Goal: Transaction & Acquisition: Book appointment/travel/reservation

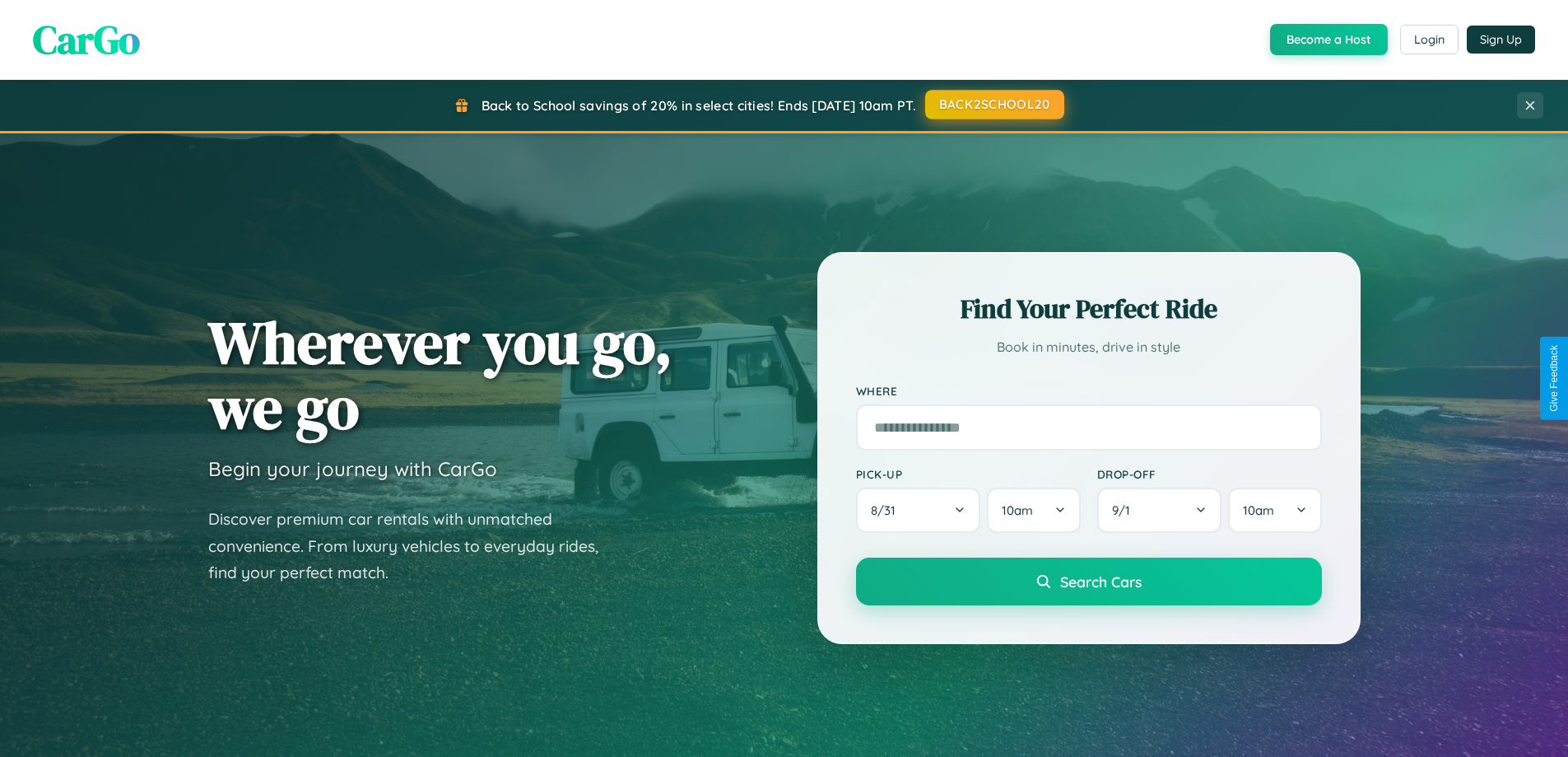
click at [994, 104] on button "BACK2SCHOOL20" at bounding box center [995, 104] width 139 height 29
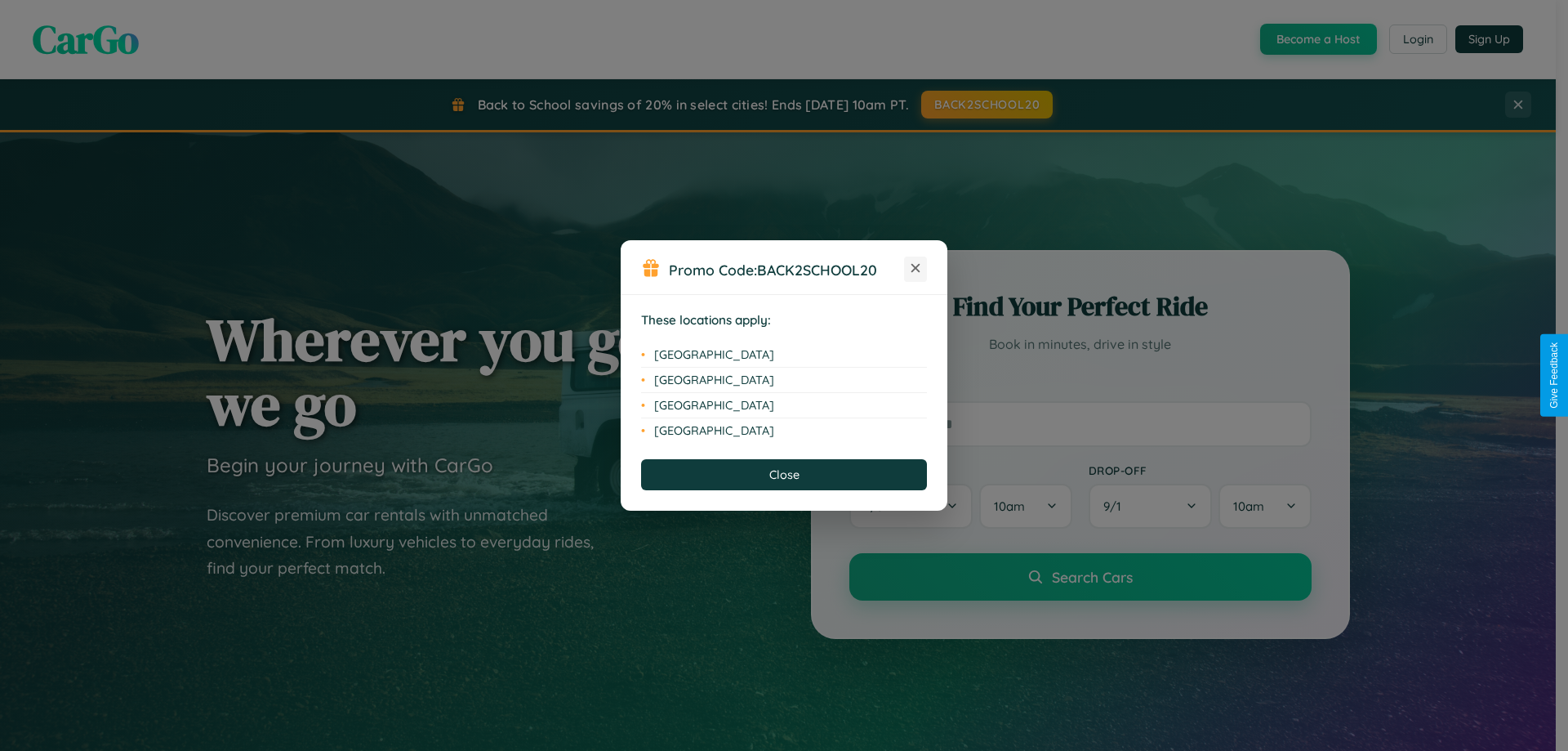
click at [916, 269] on icon at bounding box center [916, 268] width 9 height 9
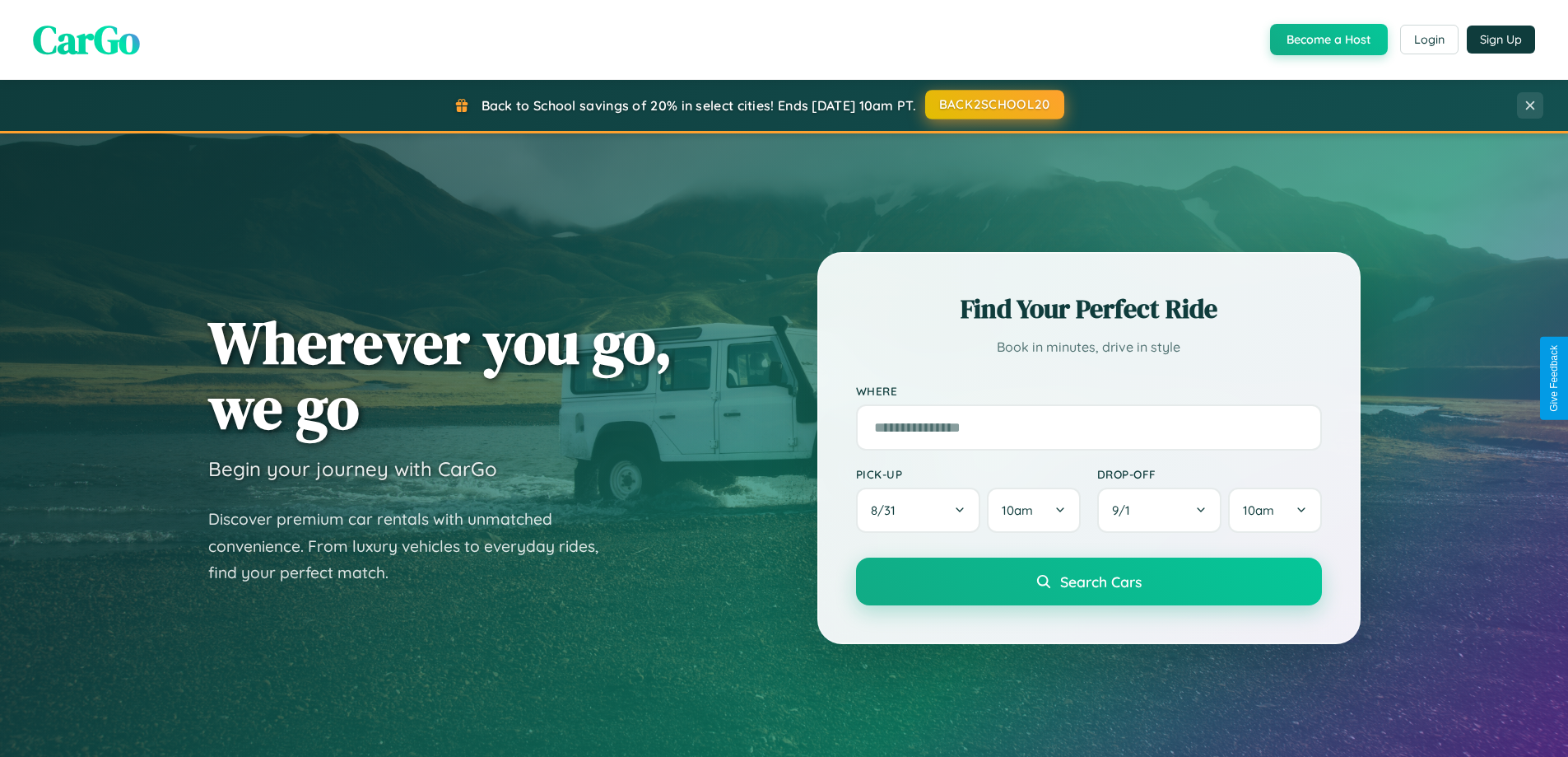
click at [994, 104] on button "BACK2SCHOOL20" at bounding box center [995, 104] width 139 height 29
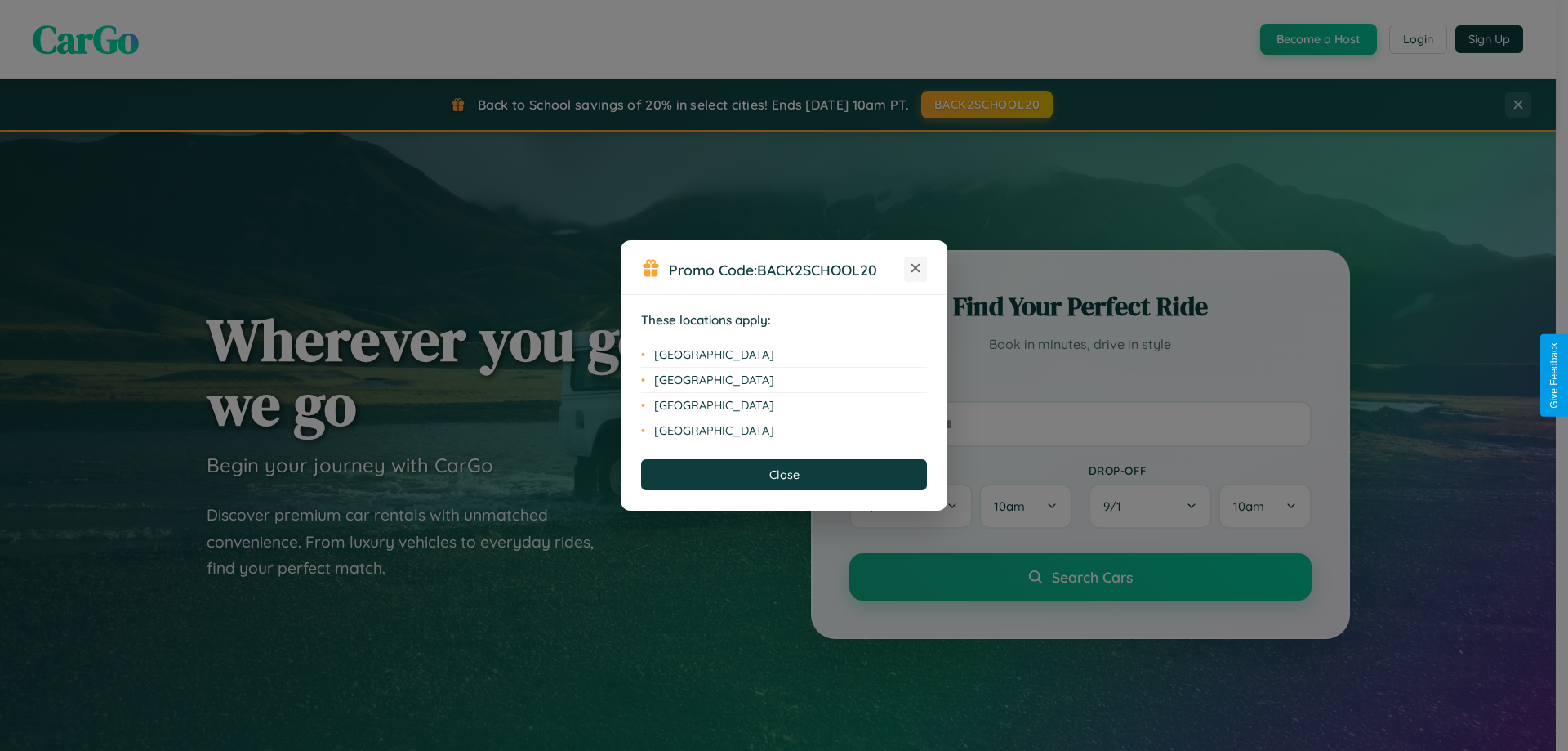
click at [916, 269] on icon at bounding box center [916, 268] width 9 height 9
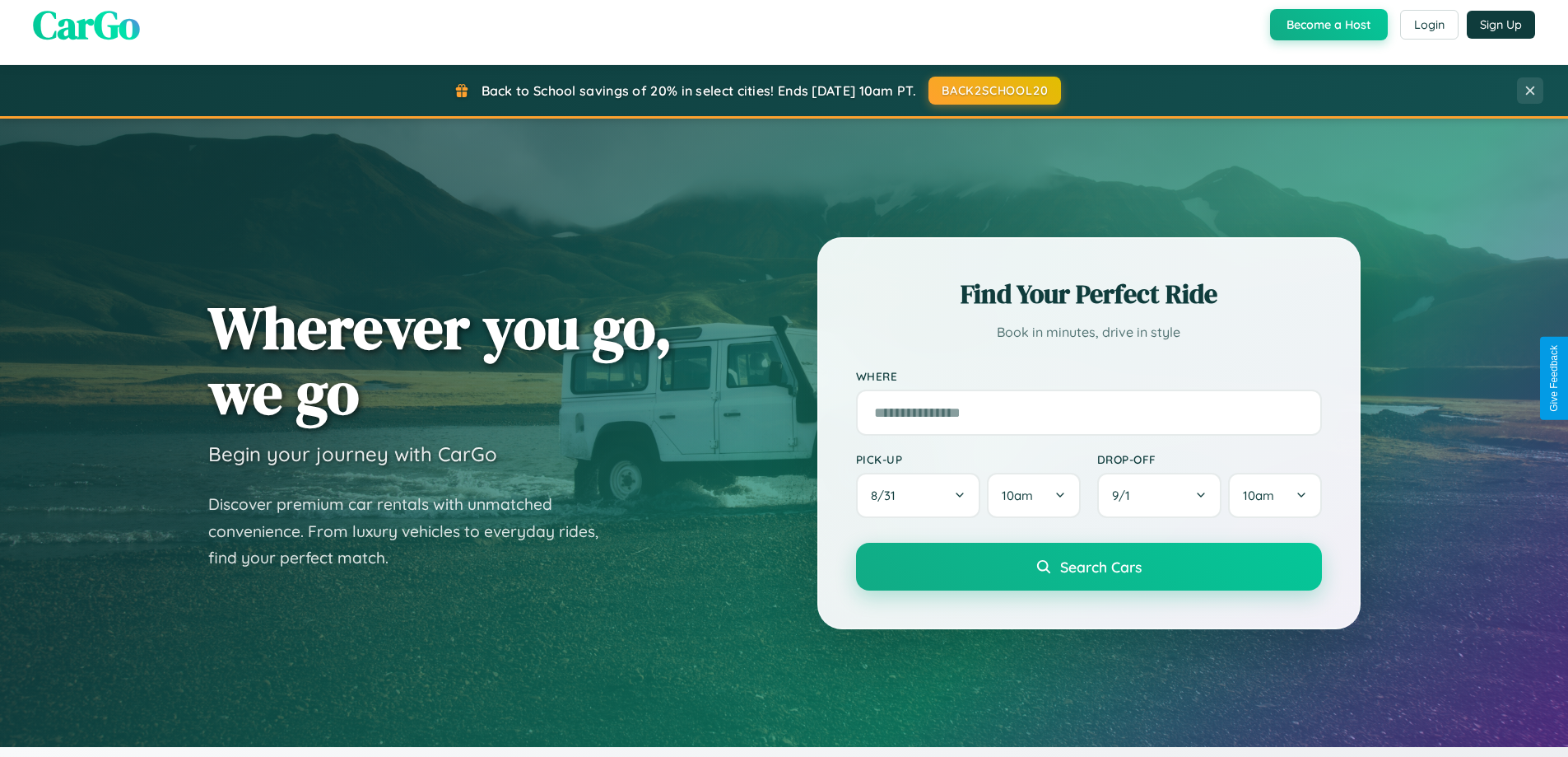
scroll to position [1132, 0]
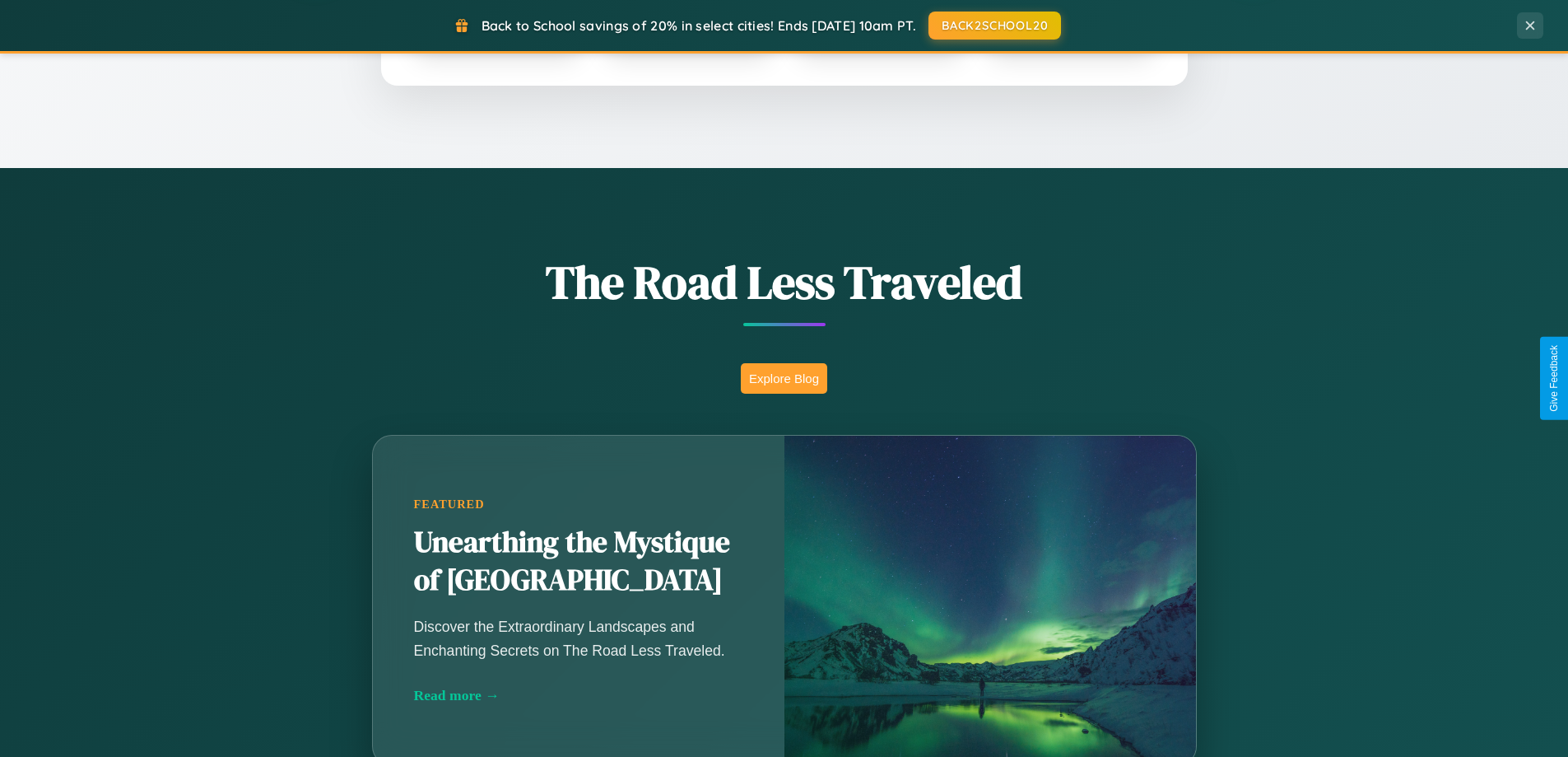
click at [784, 378] on button "Explore Blog" at bounding box center [784, 378] width 86 height 30
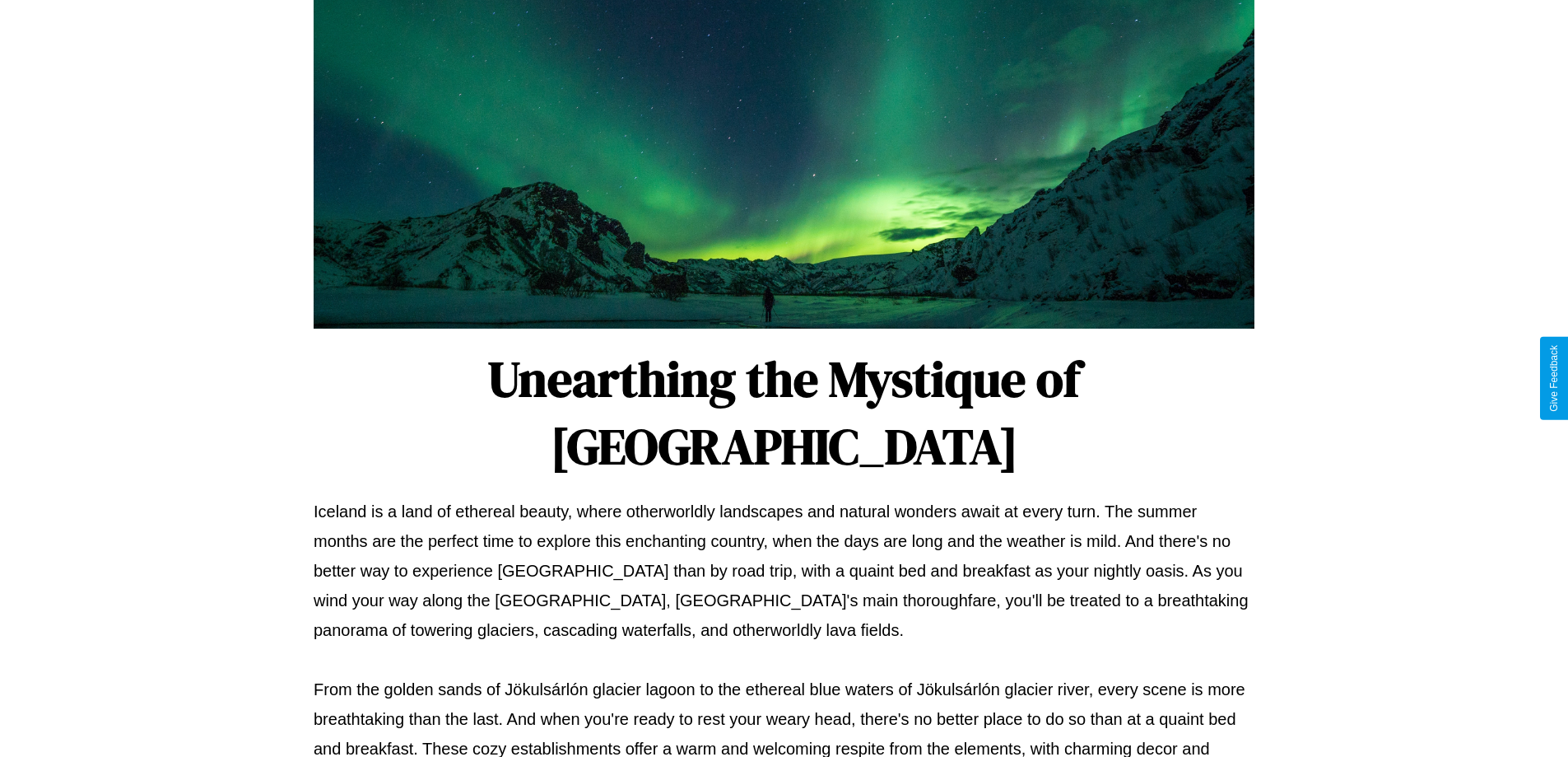
scroll to position [532, 0]
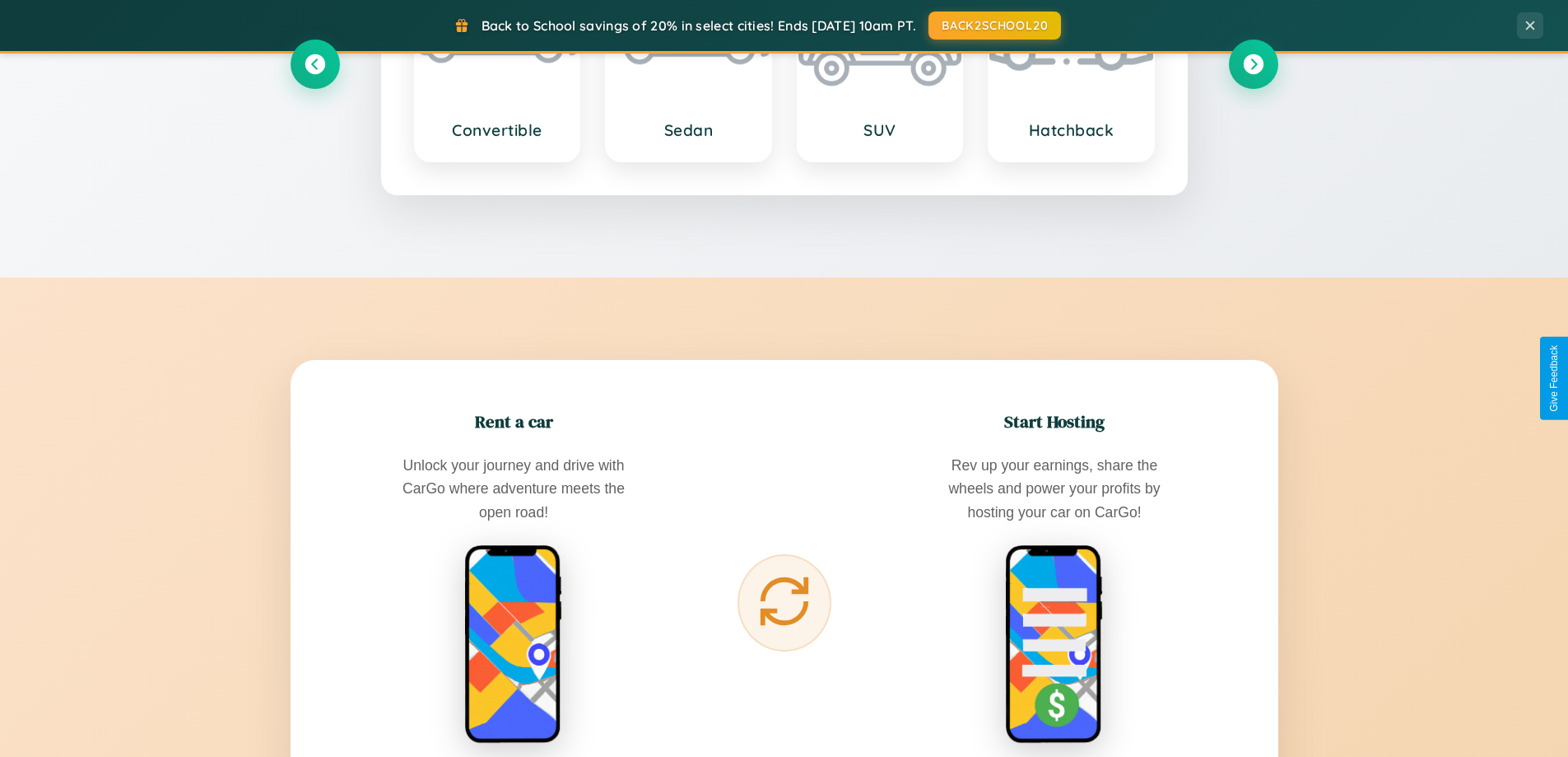
scroll to position [2645, 0]
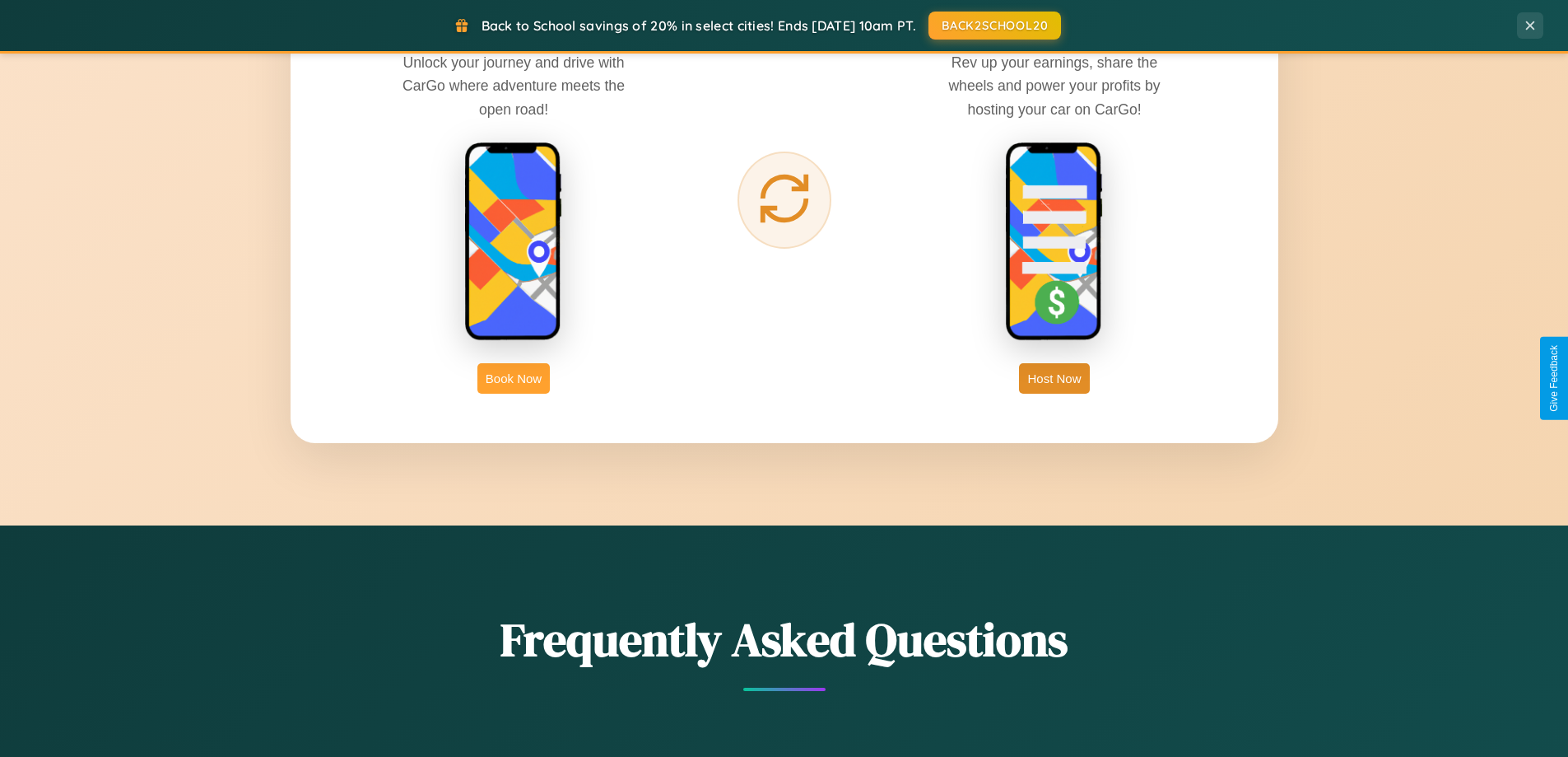
click at [514, 378] on button "Book Now" at bounding box center [513, 378] width 72 height 30
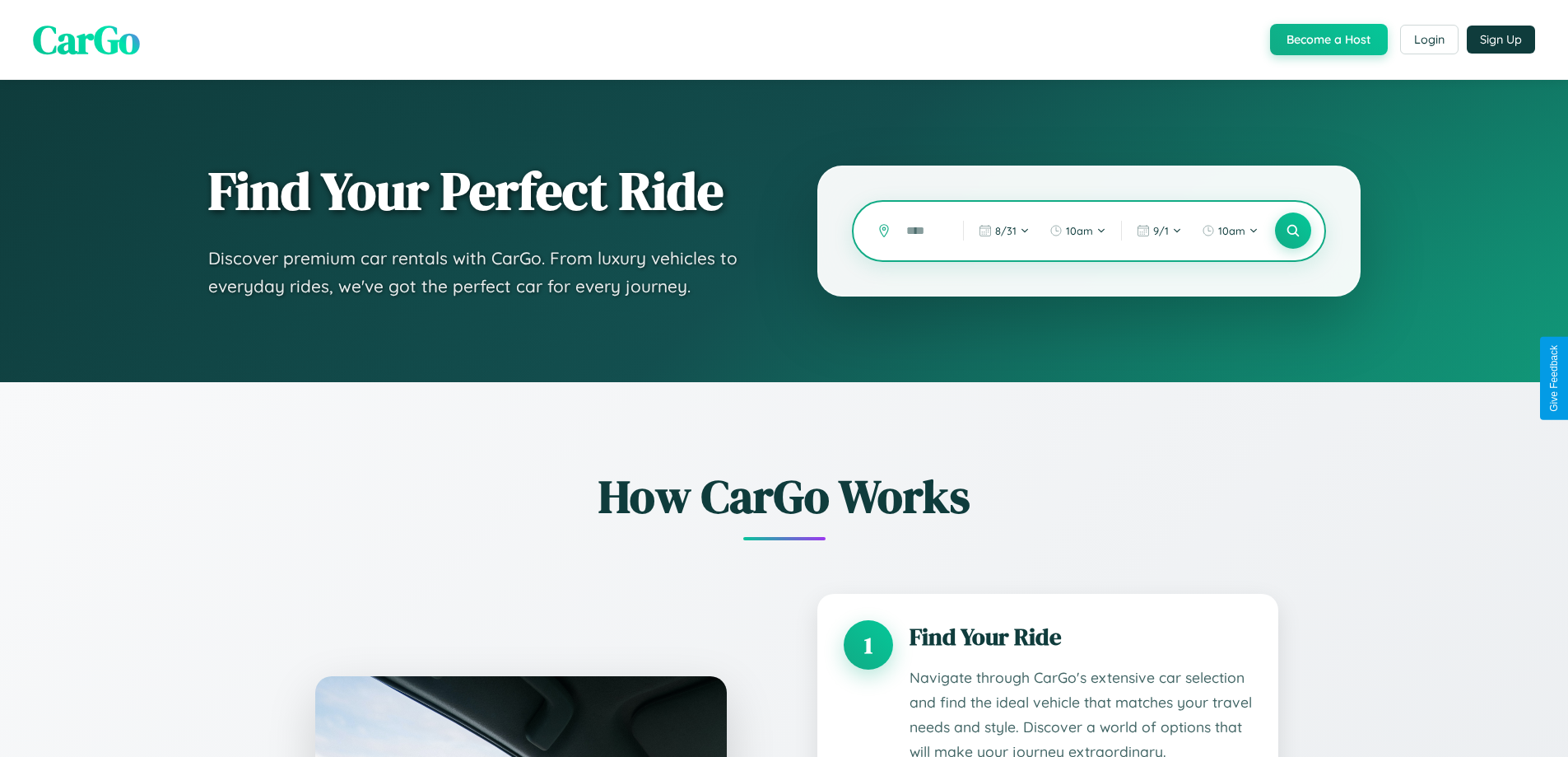
click at [923, 231] on input "text" at bounding box center [922, 230] width 48 height 28
type input "*"
click at [1292, 231] on icon at bounding box center [1292, 231] width 15 height 16
